Goal: Task Accomplishment & Management: Manage account settings

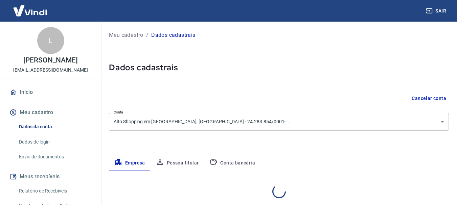
select select "PA"
select select "business"
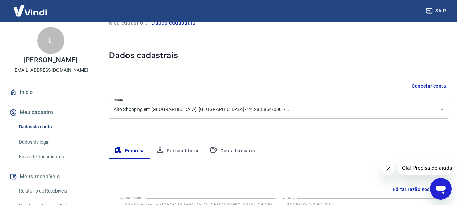
scroll to position [34, 0]
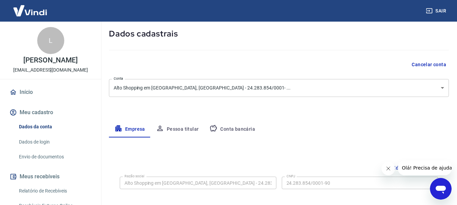
click at [181, 128] on button "Pessoa titular" at bounding box center [177, 129] width 54 height 16
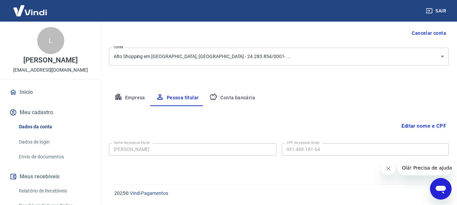
click at [238, 99] on button "Conta bancária" at bounding box center [232, 98] width 56 height 16
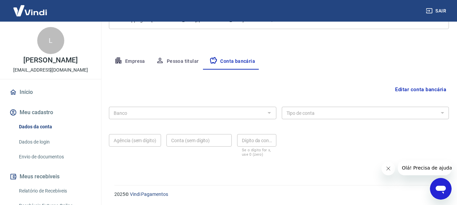
scroll to position [103, 0]
click at [269, 112] on div at bounding box center [268, 111] width 9 height 9
click at [387, 168] on icon "Fechar mensagem da empresa" at bounding box center [387, 168] width 5 height 5
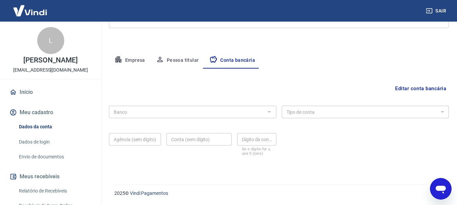
click at [270, 112] on div at bounding box center [268, 111] width 9 height 9
click at [404, 89] on button "Editar conta bancária" at bounding box center [420, 88] width 56 height 13
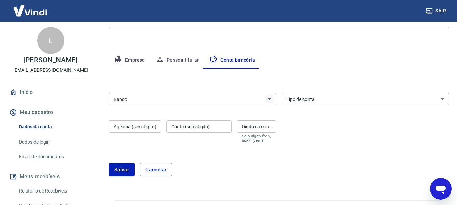
click at [268, 103] on icon "Abrir" at bounding box center [269, 99] width 8 height 8
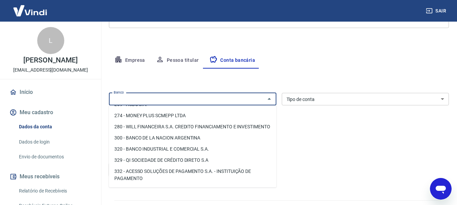
scroll to position [609, 0]
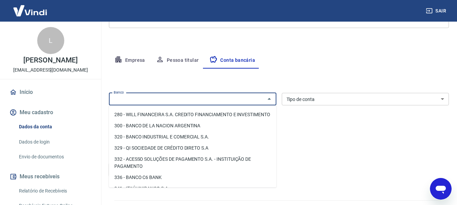
click at [193, 97] on input "Banco" at bounding box center [187, 99] width 152 height 8
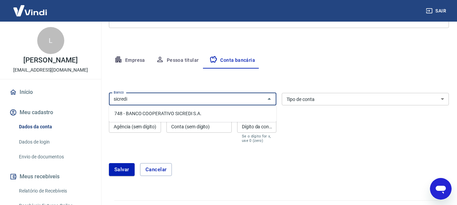
click at [182, 114] on li "748 - BANCO COOPERATIVO SICREDI S.A." at bounding box center [192, 113] width 167 height 11
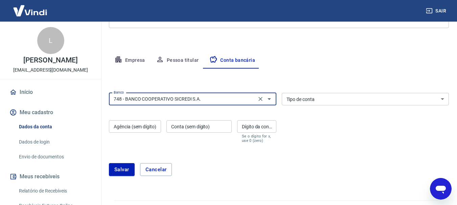
type input "748 - BANCO COOPERATIVO SICREDI S.A."
click at [331, 98] on select "Conta Corrente Conta Poupança" at bounding box center [365, 99] width 167 height 13
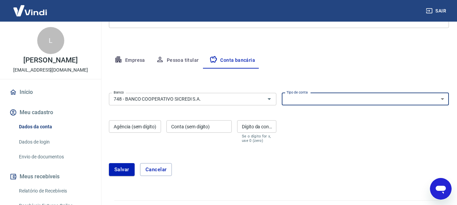
select select "1"
click at [282, 93] on select "Conta Corrente Conta Poupança" at bounding box center [365, 99] width 167 height 13
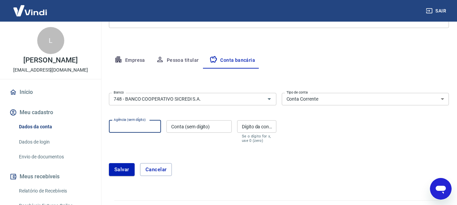
click at [148, 130] on input "Agência (sem dígito)" at bounding box center [135, 126] width 52 height 13
type input "0818"
click at [192, 126] on input "Conta (sem dígito)" at bounding box center [198, 126] width 65 height 13
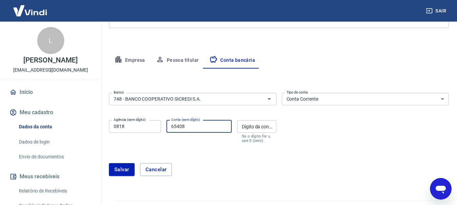
type input "65408"
click at [257, 130] on input "Dígito da conta" at bounding box center [256, 126] width 39 height 13
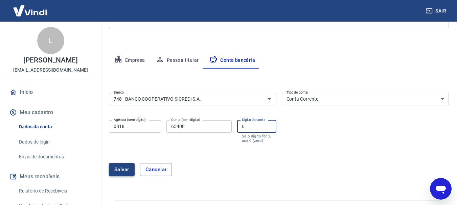
type input "6"
click at [122, 170] on button "Salvar" at bounding box center [122, 169] width 26 height 13
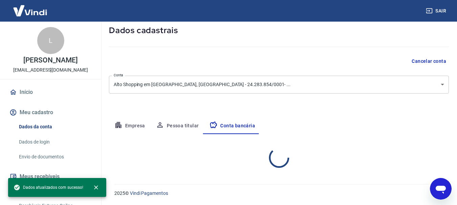
scroll to position [103, 0]
select select "1"
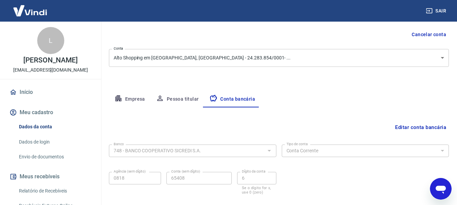
scroll to position [0, 0]
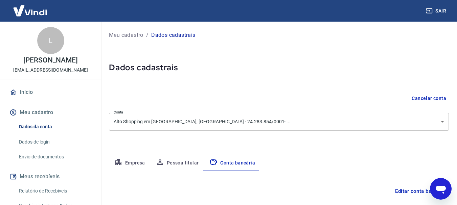
click at [50, 158] on link "Envio de documentos" at bounding box center [54, 157] width 77 height 14
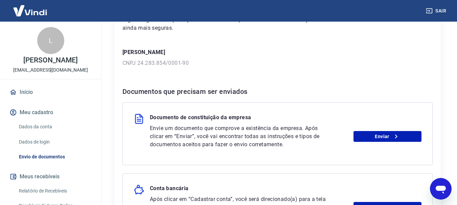
scroll to position [101, 0]
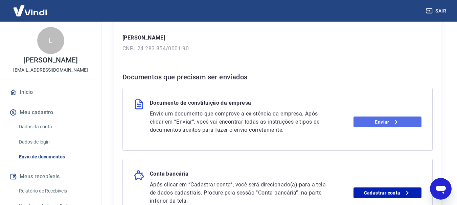
click at [379, 124] on link "Enviar" at bounding box center [387, 122] width 68 height 11
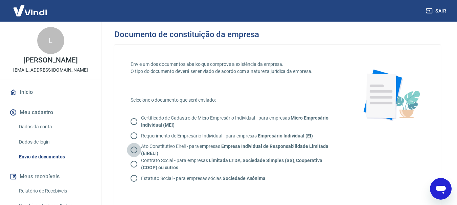
click at [133, 150] on input "Ato Constitutivo Eireli - para empresas Empresa Individual de Responsabilidade …" at bounding box center [134, 150] width 14 height 14
radio input "true"
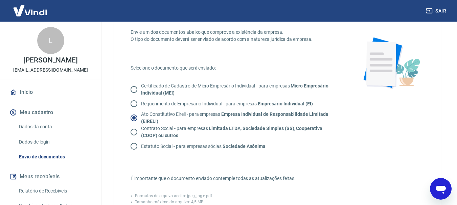
scroll to position [34, 0]
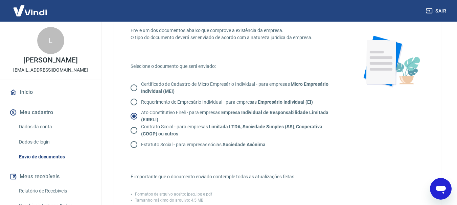
click at [133, 129] on input "Contrato Social - para empresas Limitada LTDA, Sociedade Simples (SS), Cooperat…" at bounding box center [134, 130] width 14 height 14
radio input "true"
click at [134, 115] on input "Ato Constitutivo Eireli - para empresas Empresa Individual de Responsabilidade …" at bounding box center [134, 116] width 14 height 14
radio input "true"
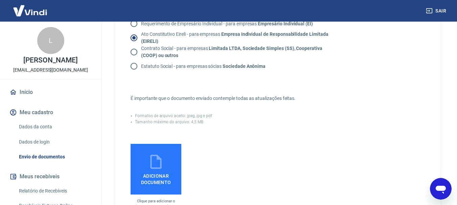
scroll to position [135, 0]
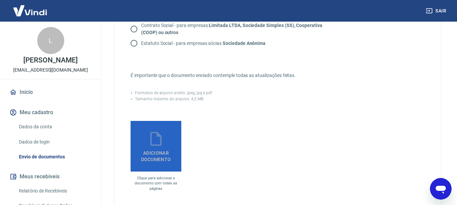
click at [149, 153] on span "Adicionar documento" at bounding box center [155, 154] width 45 height 15
click at [0, 0] on input "Adicionar documento" at bounding box center [0, 0] width 0 height 0
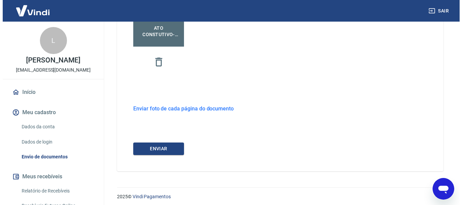
scroll to position [264, 0]
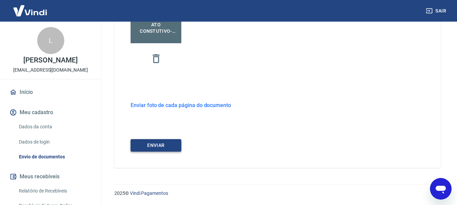
click at [153, 144] on button "ENVIAR" at bounding box center [156, 145] width 51 height 13
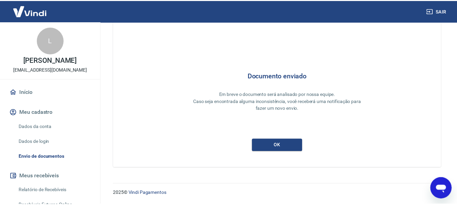
scroll to position [29, 0]
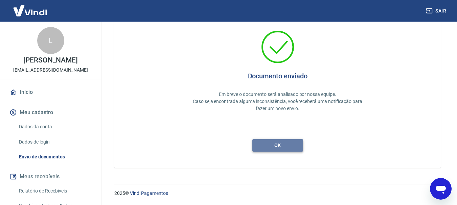
click at [281, 148] on button "ok" at bounding box center [277, 145] width 51 height 13
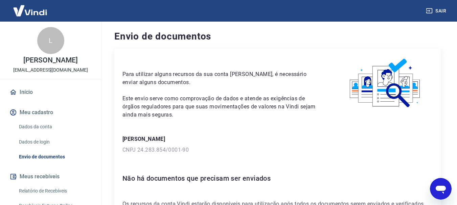
click at [32, 94] on link "Início" at bounding box center [50, 92] width 85 height 15
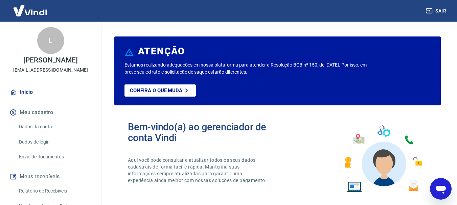
click at [34, 94] on link "Início" at bounding box center [50, 92] width 85 height 15
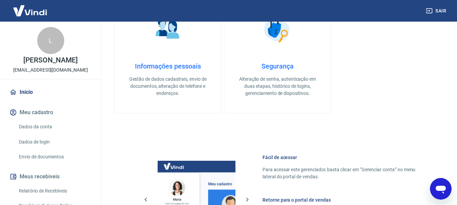
scroll to position [237, 0]
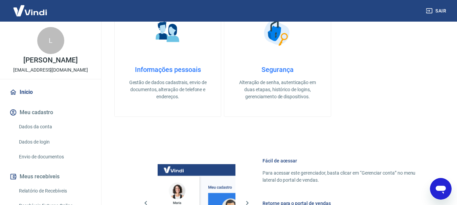
click at [168, 71] on h4 "Informações pessoais" at bounding box center [167, 70] width 85 height 8
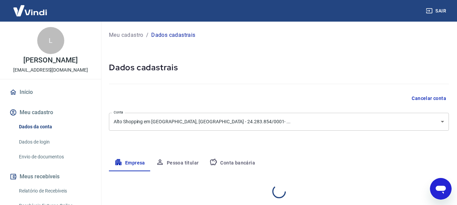
select select "PA"
select select "business"
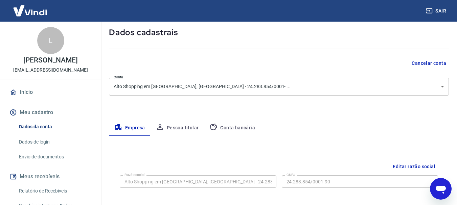
scroll to position [68, 0]
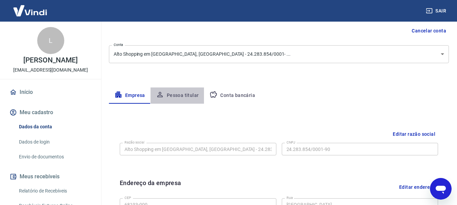
click at [184, 95] on button "Pessoa titular" at bounding box center [177, 96] width 54 height 16
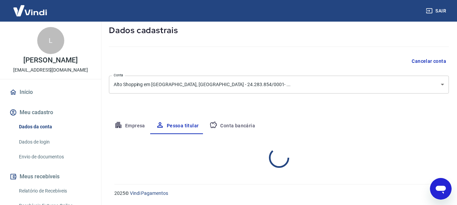
scroll to position [65, 0]
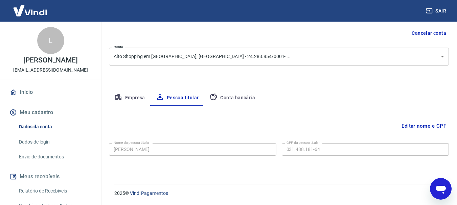
click at [240, 99] on button "Conta bancária" at bounding box center [232, 98] width 56 height 16
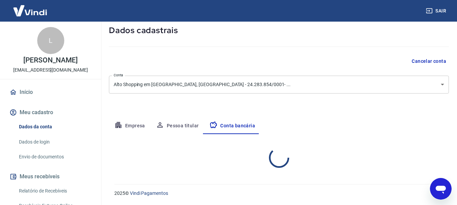
select select "1"
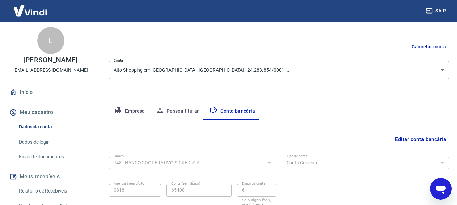
scroll to position [1, 0]
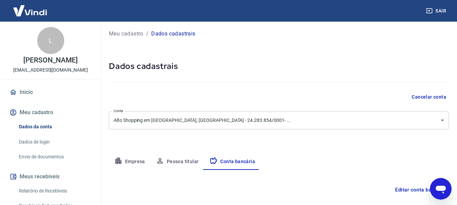
click at [32, 97] on link "Início" at bounding box center [50, 92] width 85 height 15
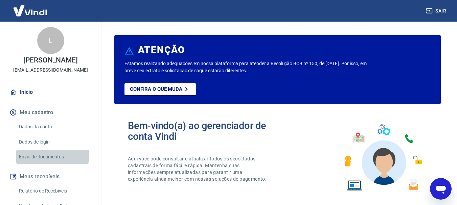
click at [44, 155] on link "Envio de documentos" at bounding box center [54, 157] width 77 height 14
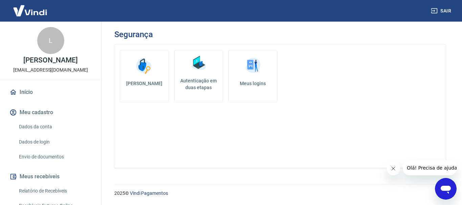
click at [144, 72] on img at bounding box center [144, 66] width 20 height 20
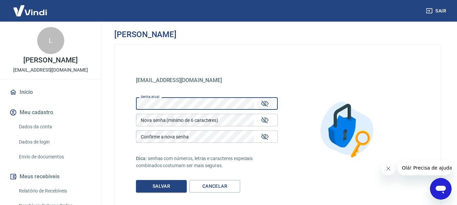
click at [266, 106] on icon "Mostrar/esconder senha" at bounding box center [265, 104] width 8 height 8
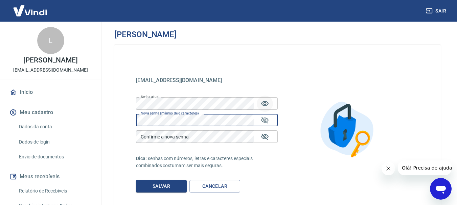
click at [311, 94] on div "rma_fortmoveisnp@hotmail.com rma_fortmoveisnp@hotmail.com Senha atual Senha atu…" at bounding box center [277, 130] width 326 height 170
click at [263, 118] on icon "Mostrar/esconder senha" at bounding box center [265, 120] width 8 height 8
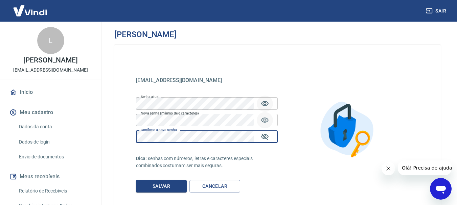
click at [269, 121] on button "Mostrar/esconder senha" at bounding box center [265, 120] width 16 height 16
click at [268, 136] on icon "Mostrar/esconder senha" at bounding box center [265, 137] width 8 height 8
click at [263, 138] on icon "Mostrar/esconder senha" at bounding box center [265, 137] width 8 height 8
click at [267, 120] on icon "Mostrar/esconder senha" at bounding box center [265, 120] width 8 height 8
click at [269, 137] on button "Mostrar/esconder senha" at bounding box center [265, 137] width 16 height 16
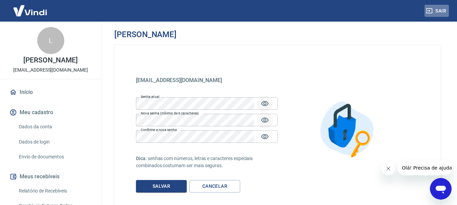
click at [444, 11] on button "Sair" at bounding box center [436, 11] width 24 height 13
